Goal: Task Accomplishment & Management: Manage account settings

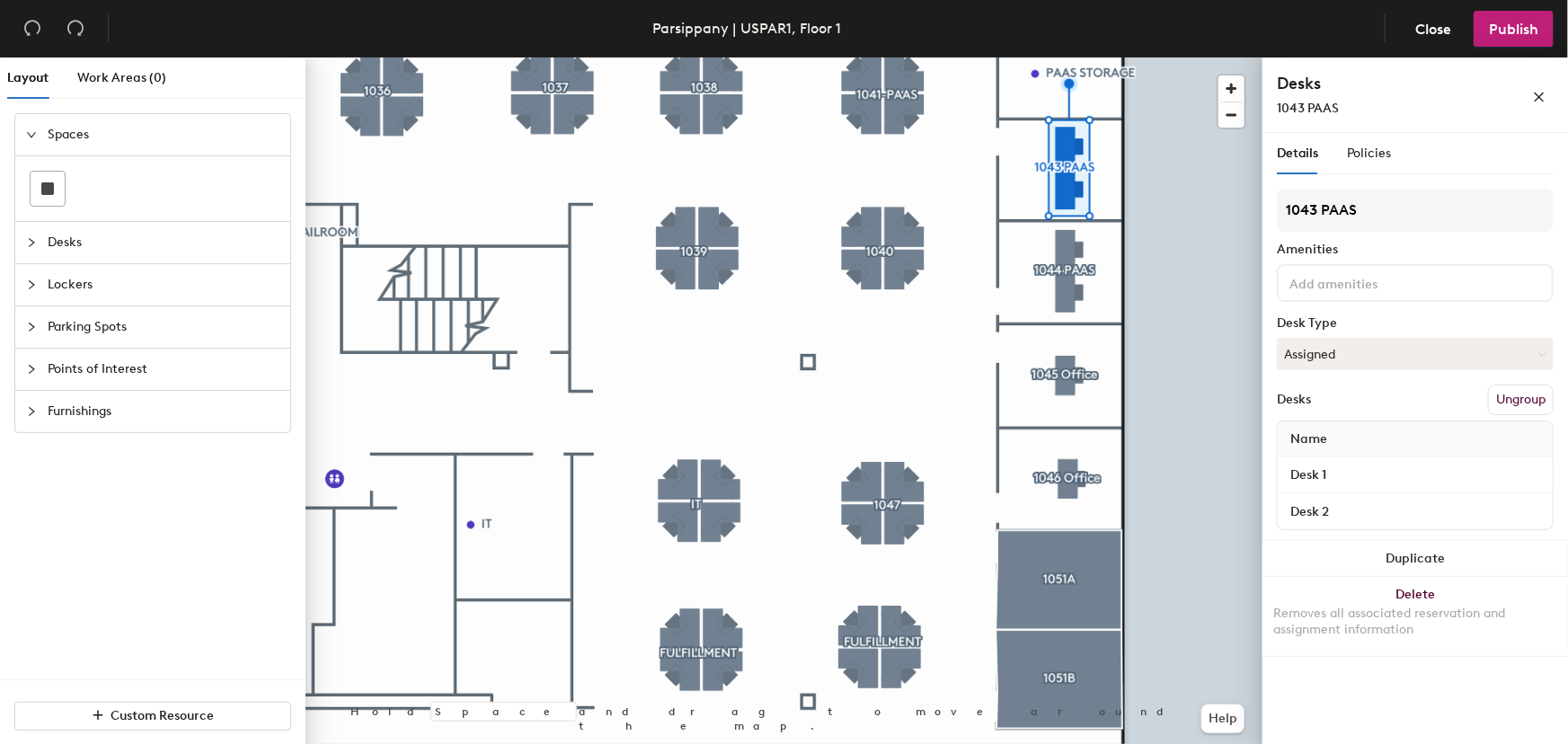
click at [1519, 402] on button "Ungroup" at bounding box center [1521, 400] width 65 height 31
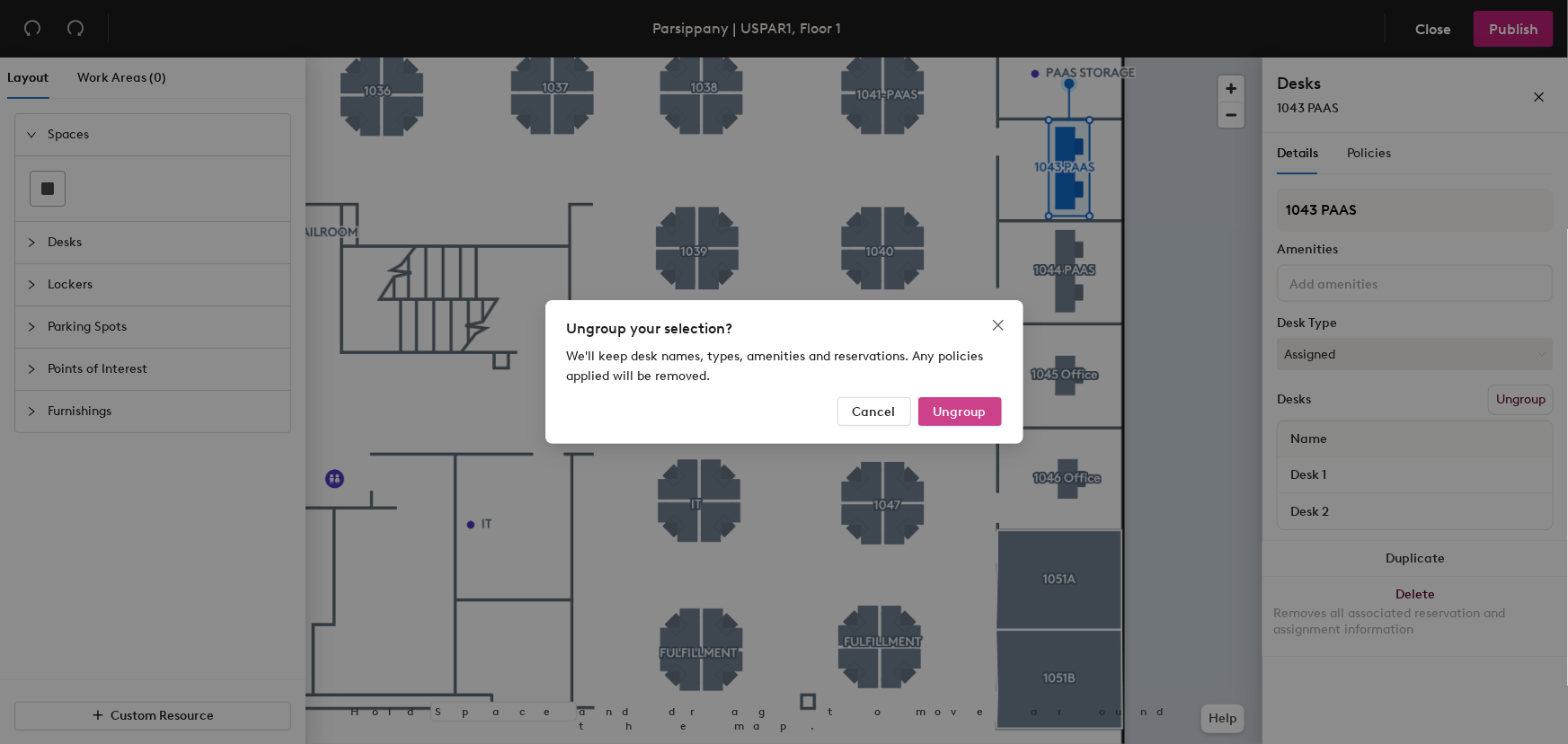
click at [948, 410] on span "Ungroup" at bounding box center [960, 412] width 53 height 15
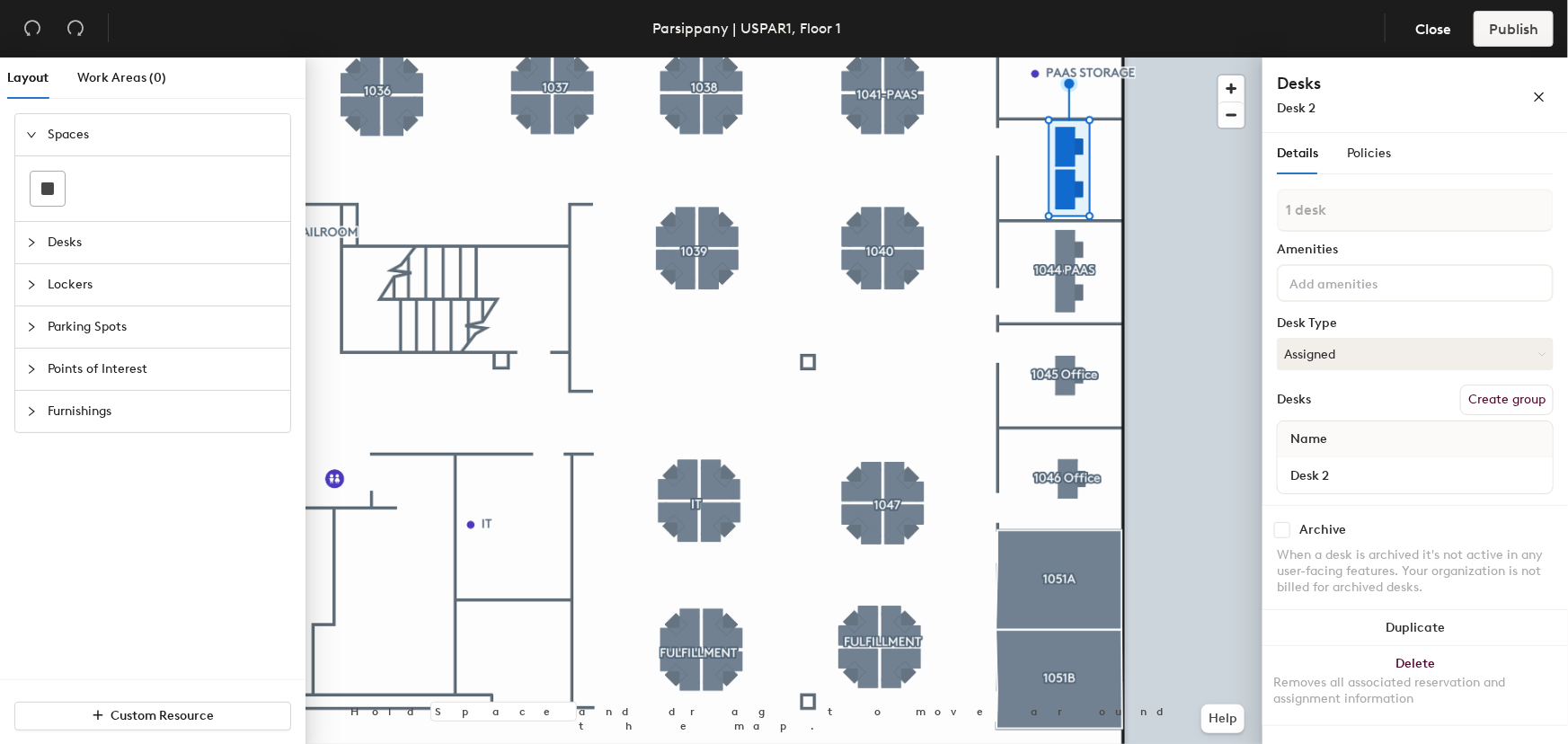
type input "1 desk"
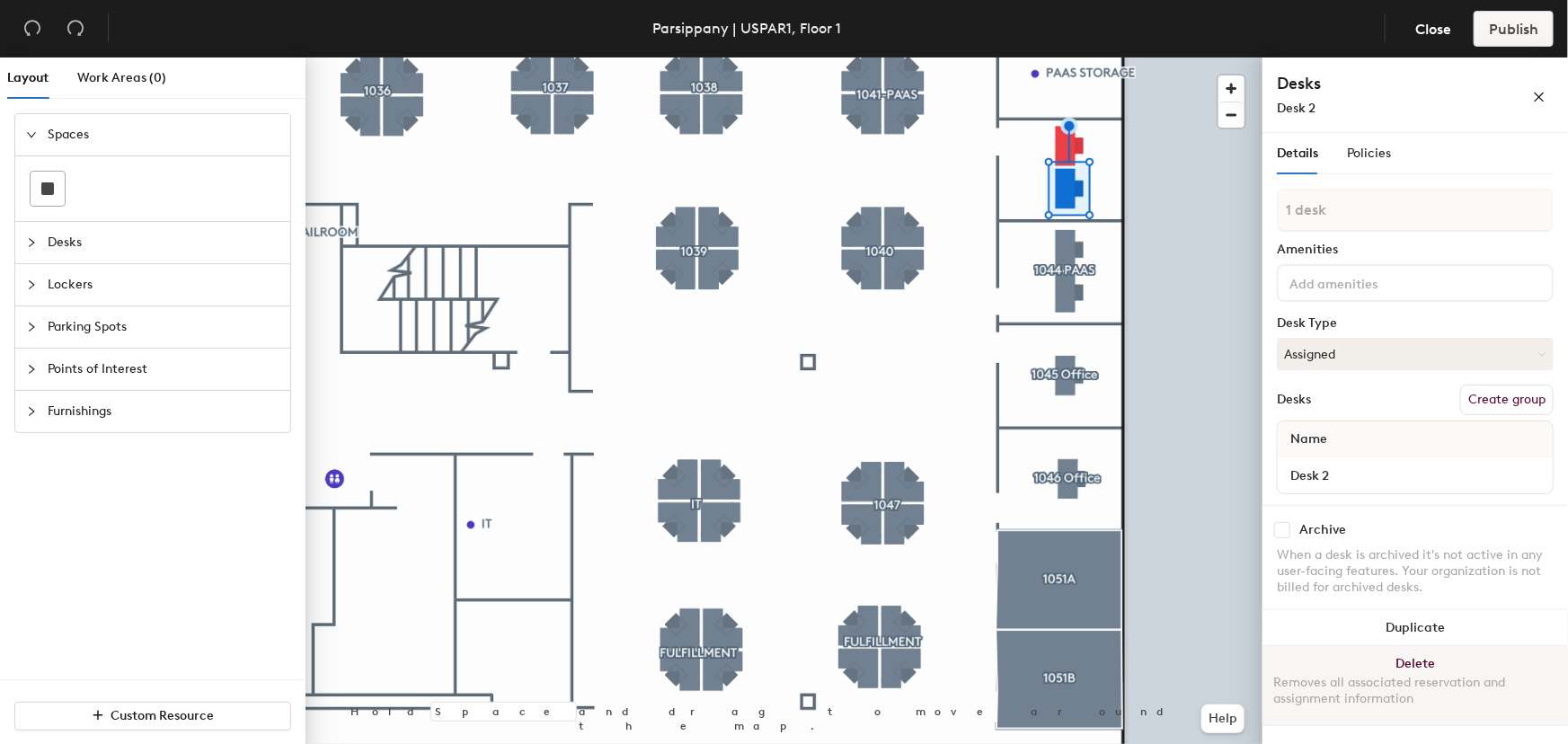
click at [1440, 663] on button "Delete Removes all associated reservation and assignment information" at bounding box center [1415, 685] width 305 height 79
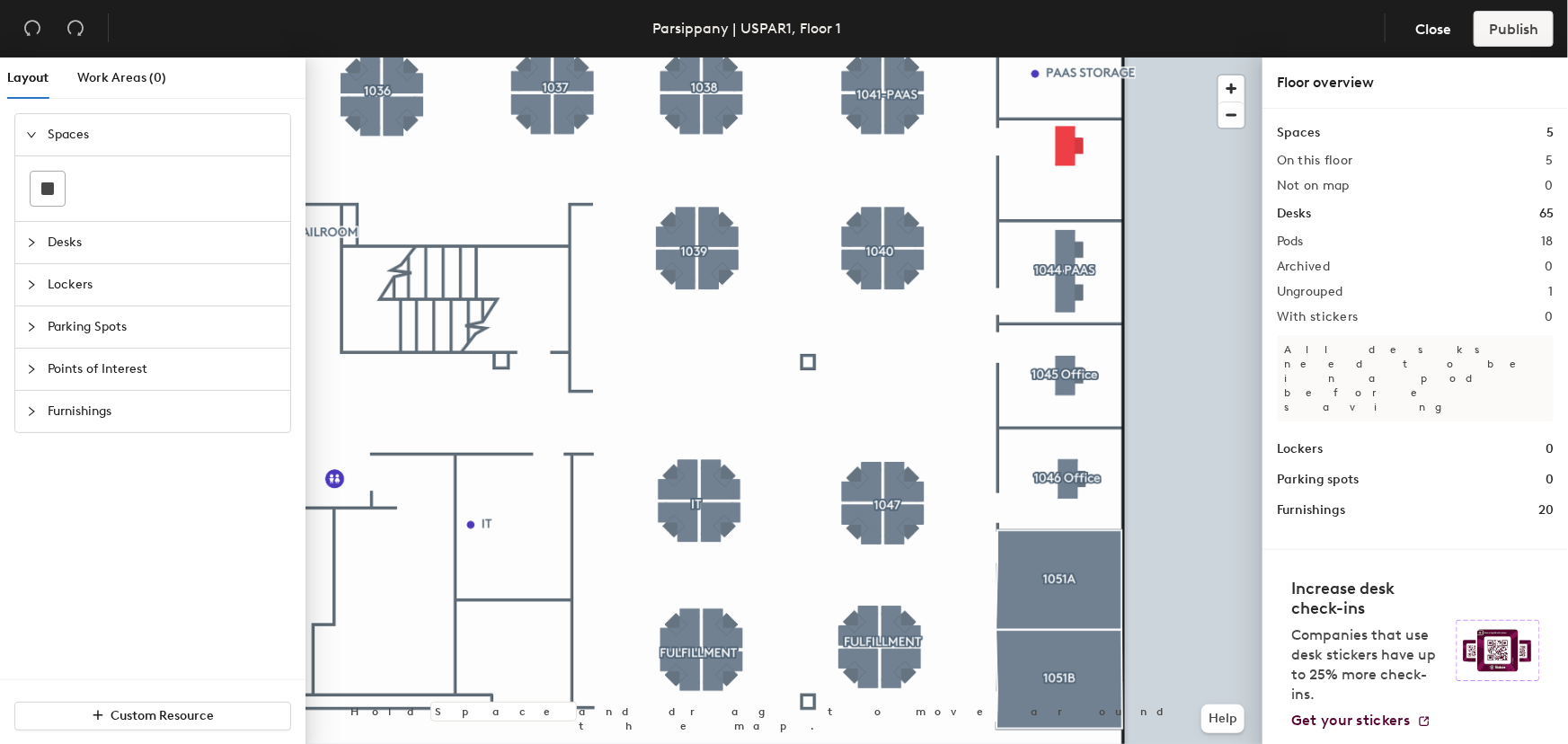
click at [1062, 58] on div at bounding box center [783, 58] width 957 height 0
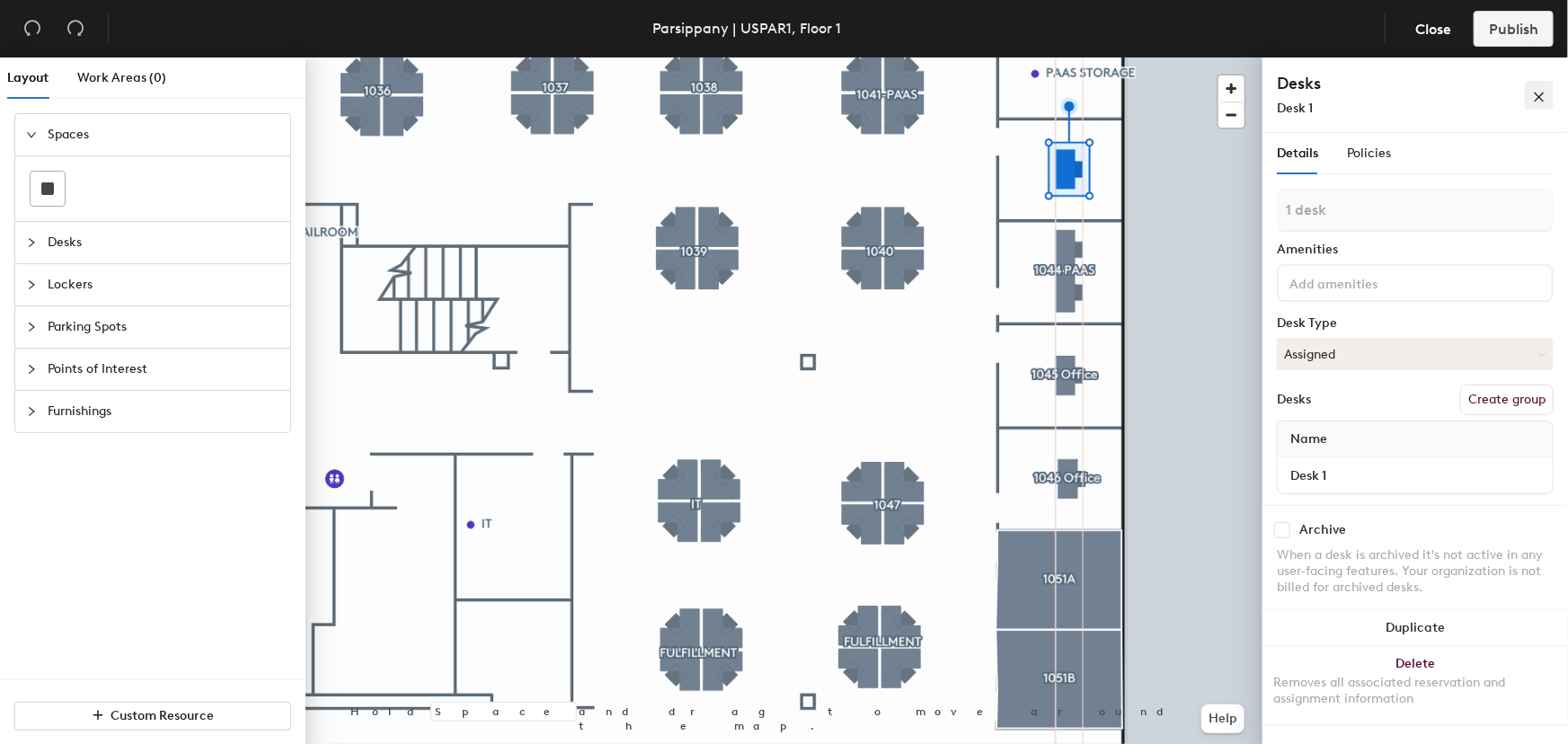
click at [1545, 98] on icon "close" at bounding box center [1539, 97] width 12 height 12
click at [1507, 400] on button "Create group" at bounding box center [1507, 400] width 93 height 31
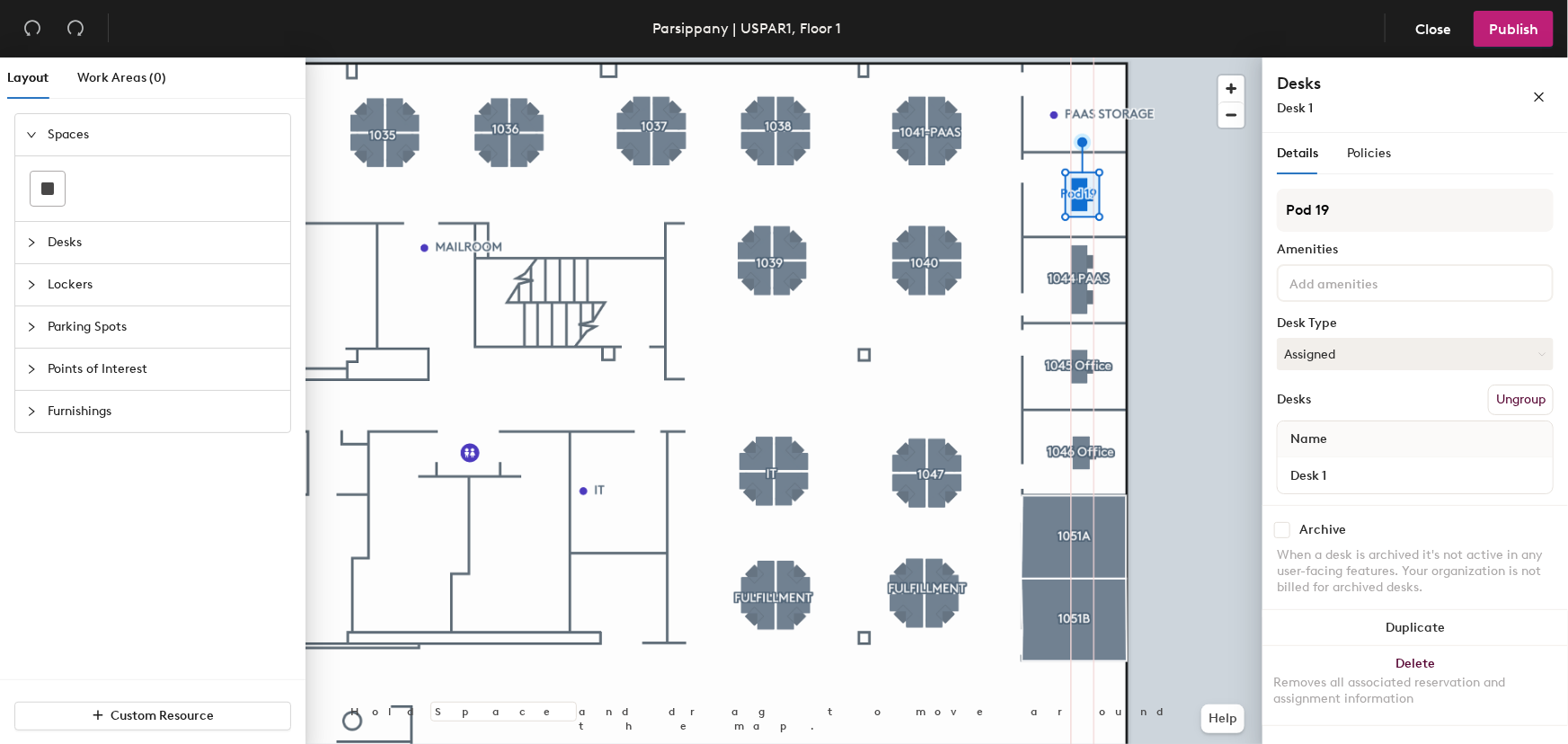
click at [1134, 236] on div "Layout Work Areas (0) Spaces Desks Lockers Parking Spots Points of Interest Fur…" at bounding box center [784, 404] width 1568 height 694
type input "1043 PAAS"
click at [1545, 98] on icon "close" at bounding box center [1539, 97] width 12 height 12
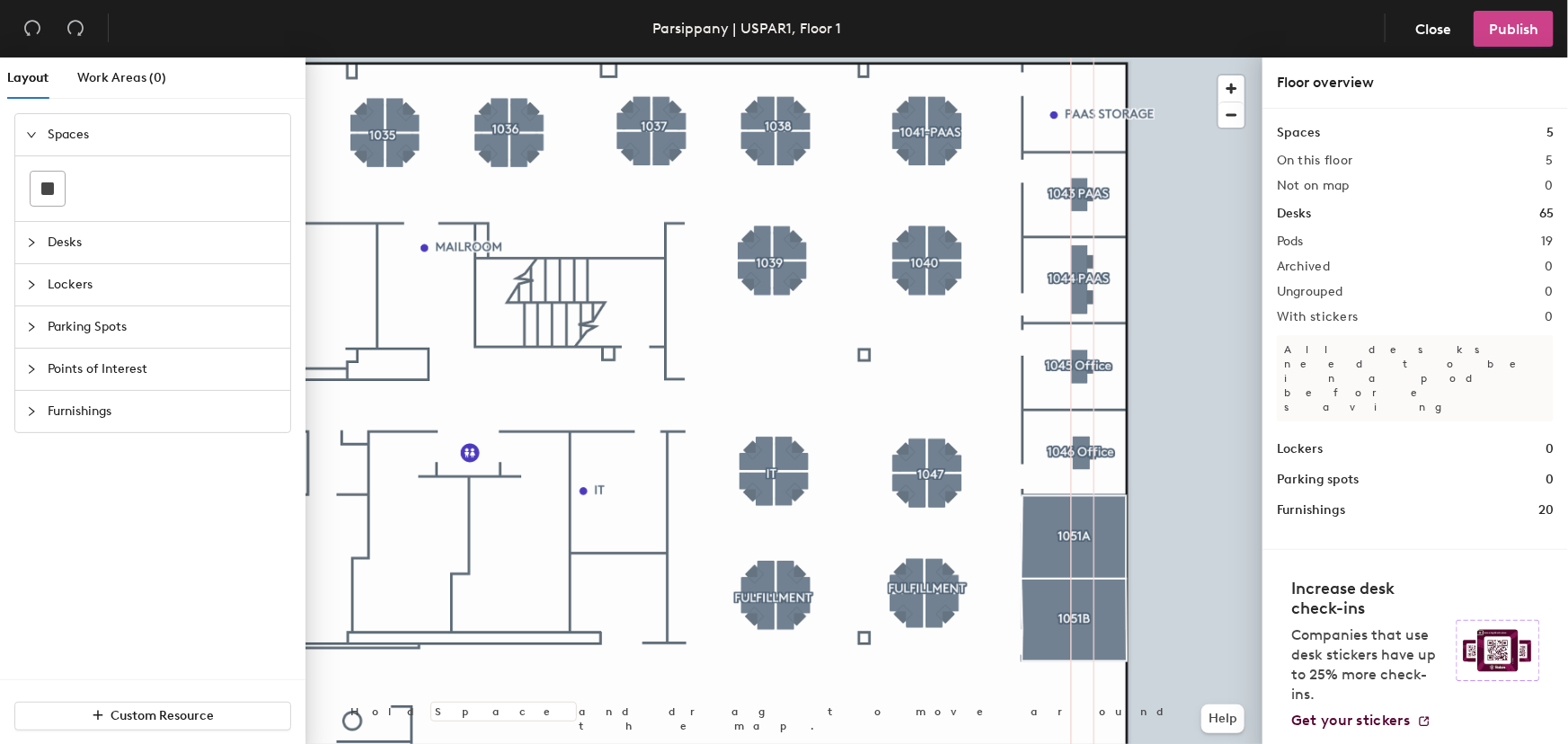
click at [1503, 33] on span "Publish" at bounding box center [1514, 30] width 50 height 17
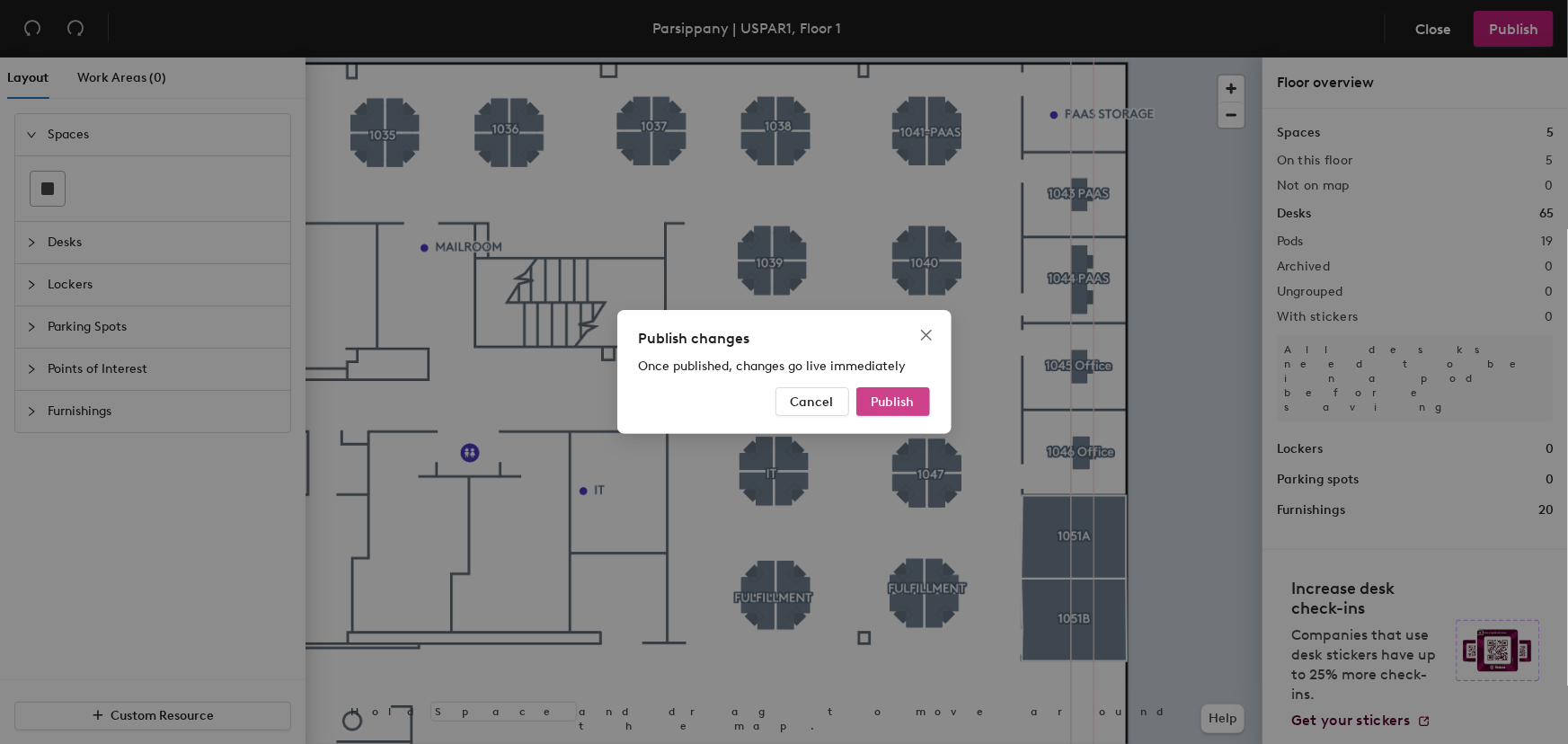
click at [920, 391] on button "Publish" at bounding box center [893, 402] width 74 height 29
